Goal: Task Accomplishment & Management: Manage account settings

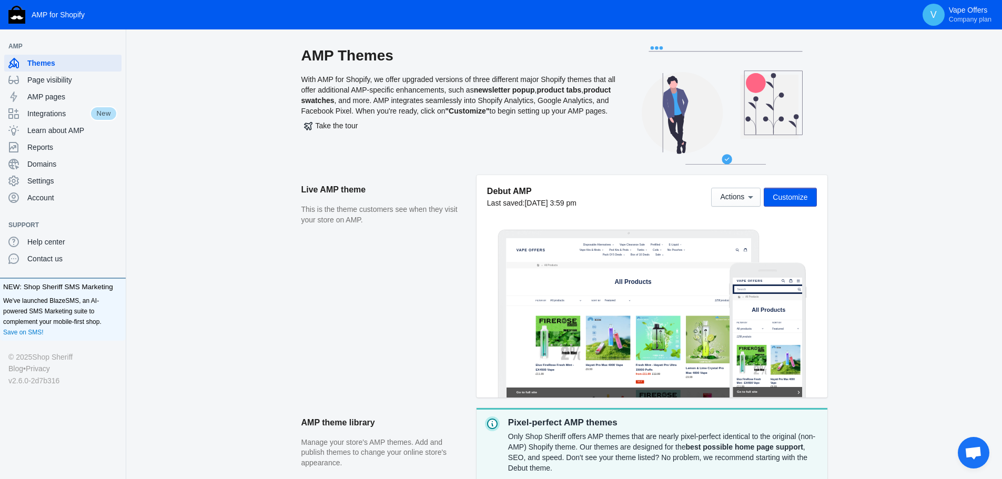
click at [774, 196] on span "Customize" at bounding box center [790, 197] width 35 height 8
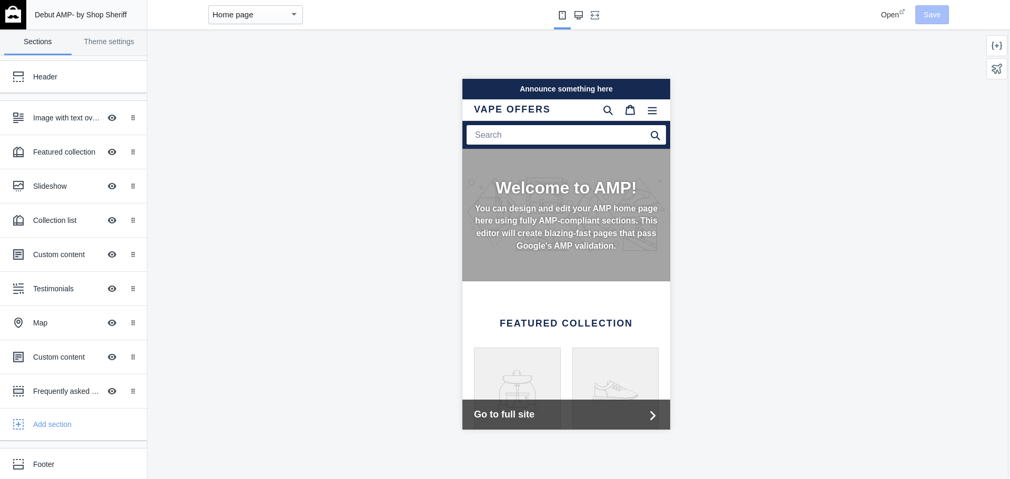
click at [580, 16] on icon "Large screen" at bounding box center [578, 15] width 8 height 8
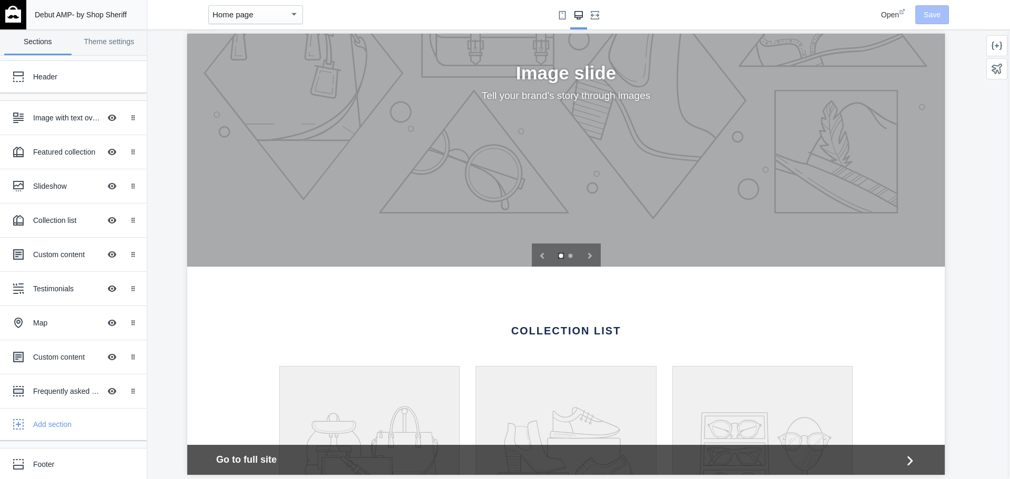
click at [279, 16] on div "Home page" at bounding box center [251, 14] width 77 height 13
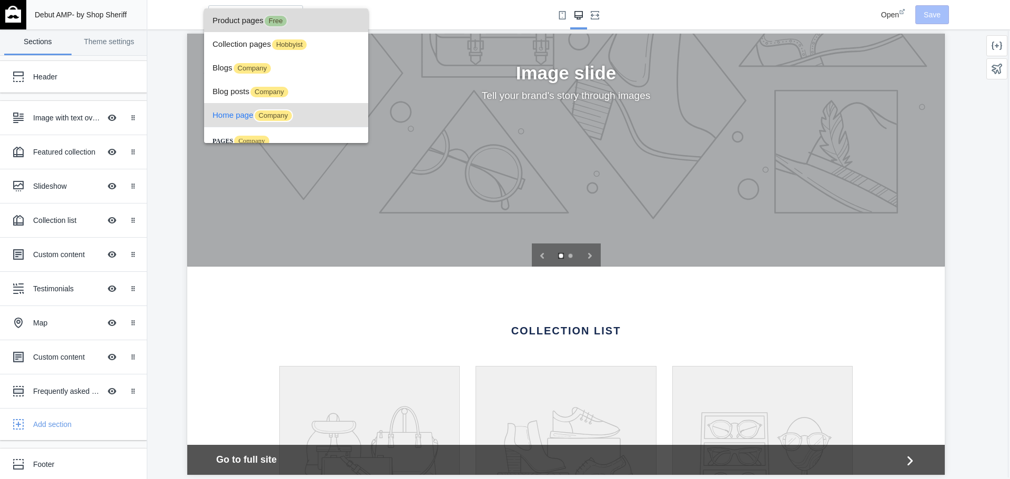
click at [319, 20] on span "Product pages Free" at bounding box center [286, 20] width 147 height 24
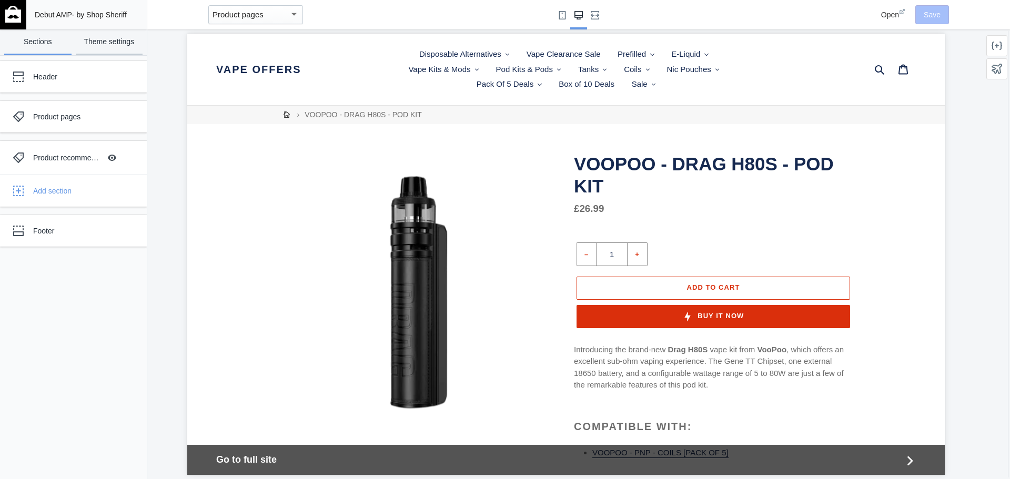
click at [106, 41] on link "Theme settings" at bounding box center [109, 42] width 67 height 26
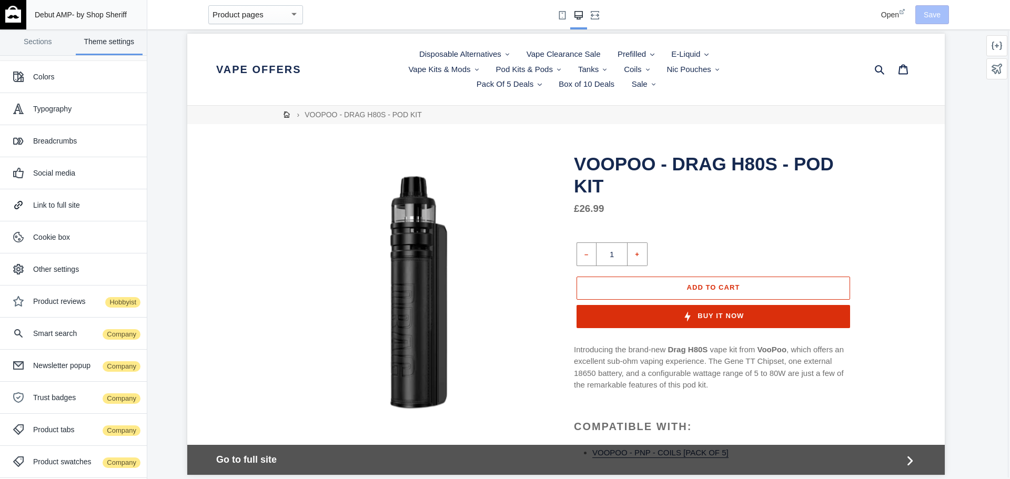
click at [16, 15] on img at bounding box center [13, 14] width 16 height 17
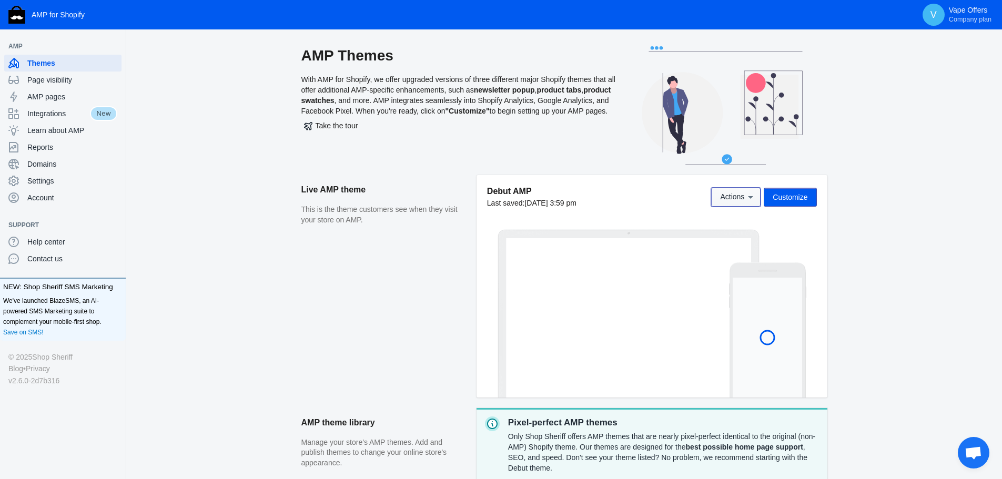
click at [741, 200] on span "Actions" at bounding box center [732, 197] width 24 height 8
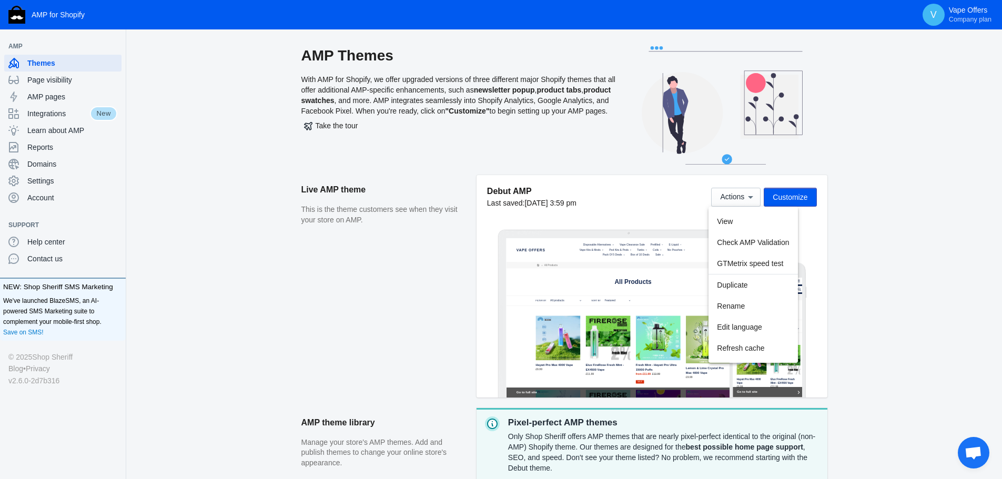
click at [955, 243] on div at bounding box center [501, 239] width 1002 height 479
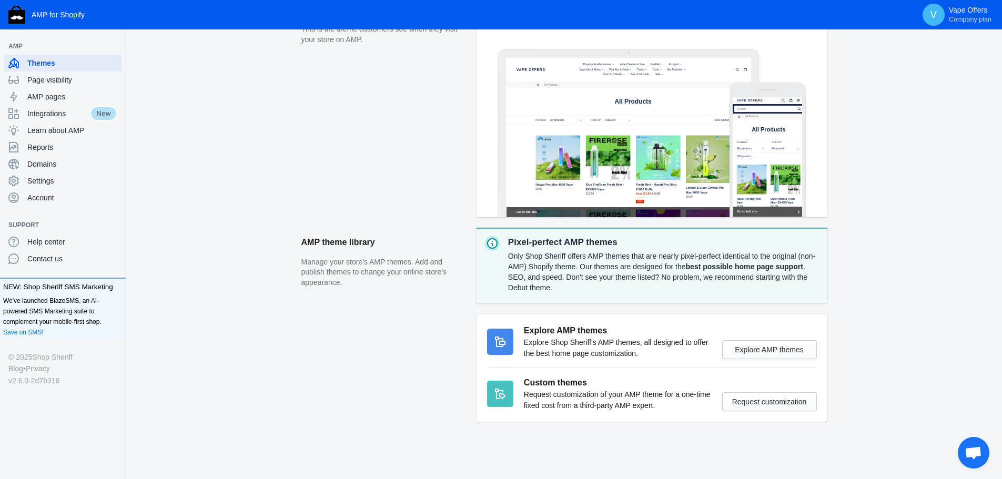
scroll to position [182, 0]
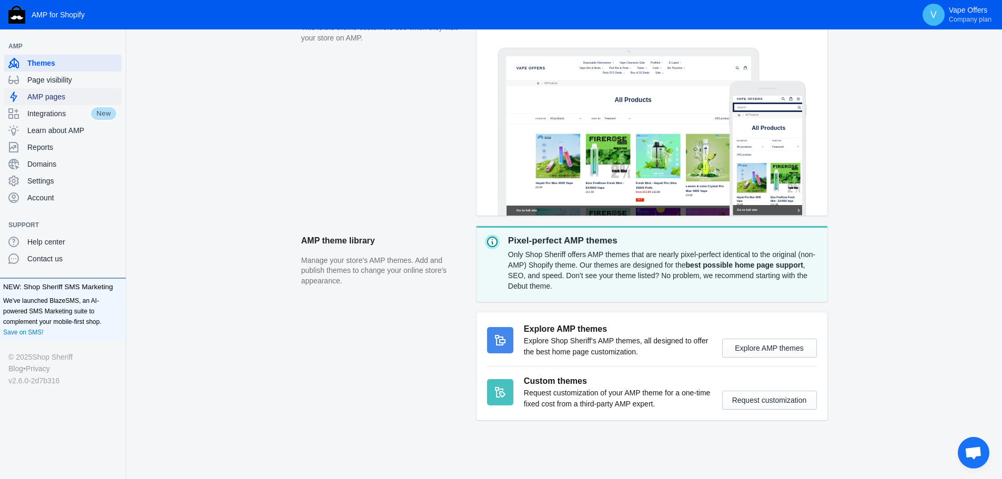
click at [56, 100] on span "AMP pages" at bounding box center [72, 97] width 90 height 11
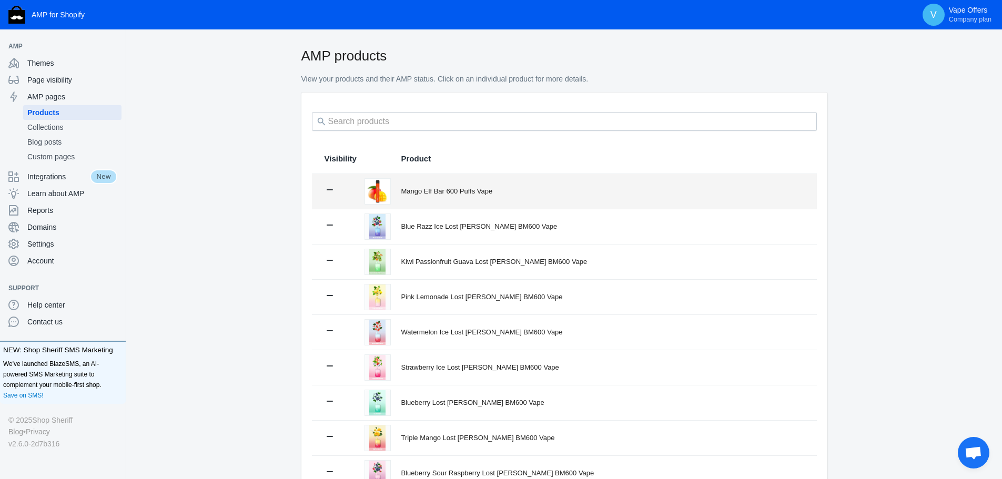
click at [445, 189] on div "Mango Elf Bar 600 Puffs Vape" at bounding box center [602, 191] width 403 height 11
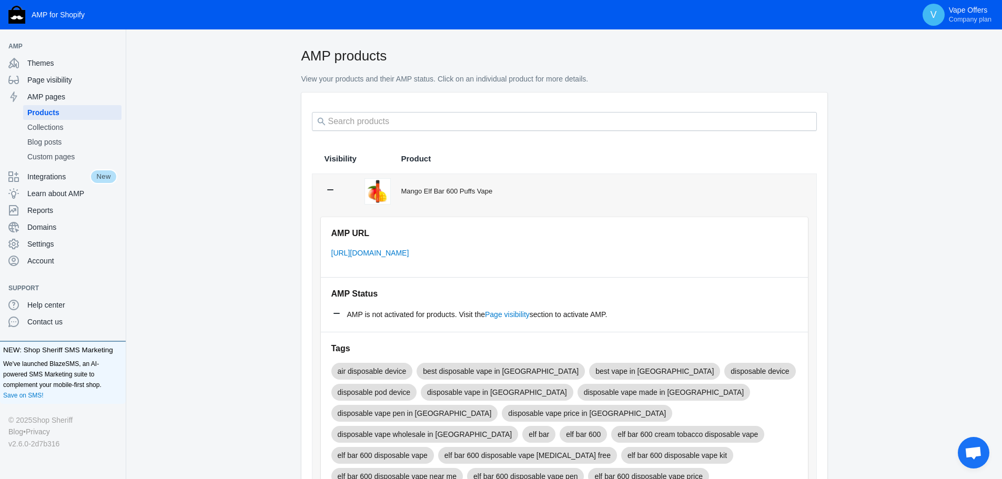
click at [445, 189] on div "Mango Elf Bar 600 Puffs Vape" at bounding box center [602, 191] width 402 height 11
